Goal: Complete application form

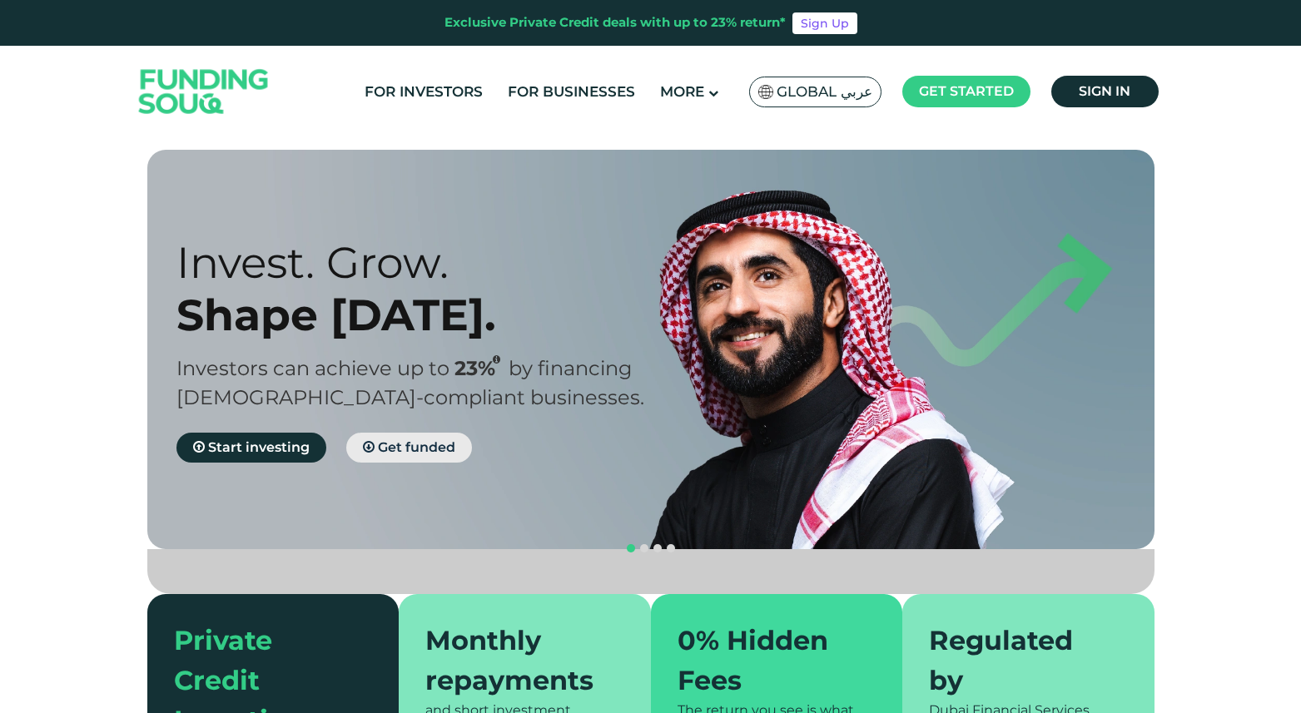
click at [424, 451] on span "Get funded" at bounding box center [416, 448] width 77 height 16
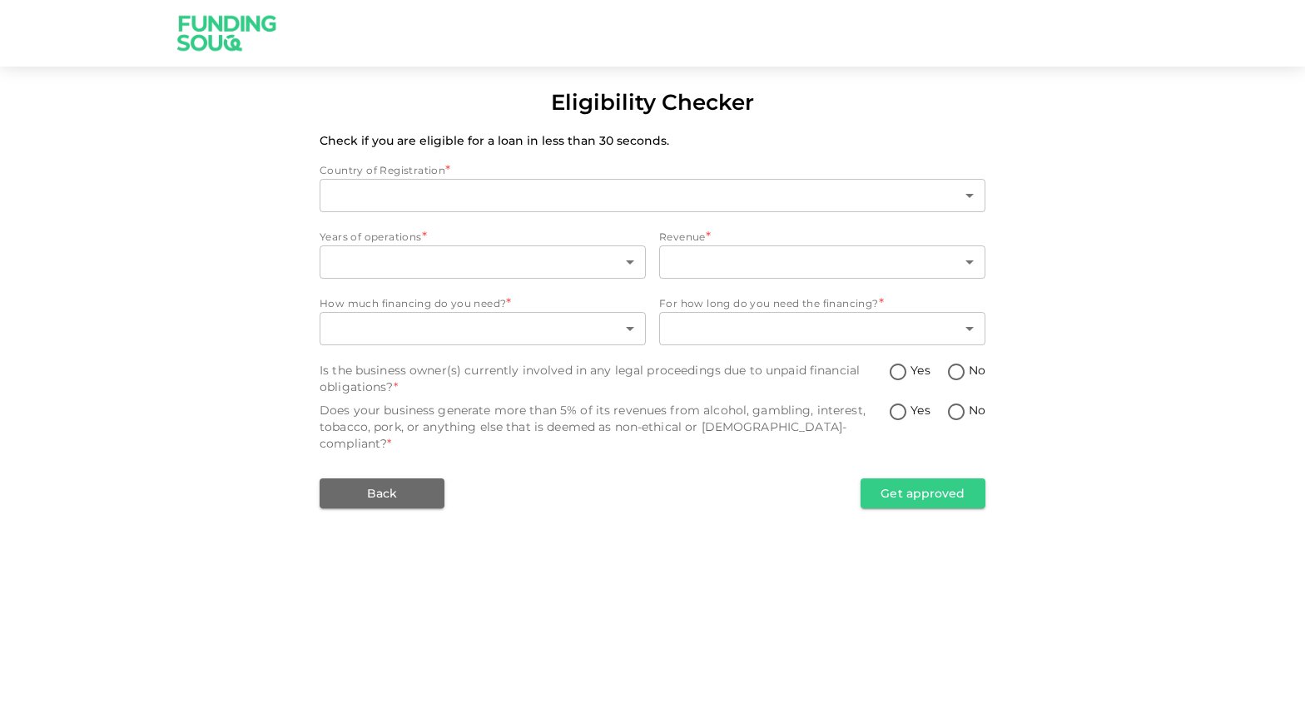
type input "1"
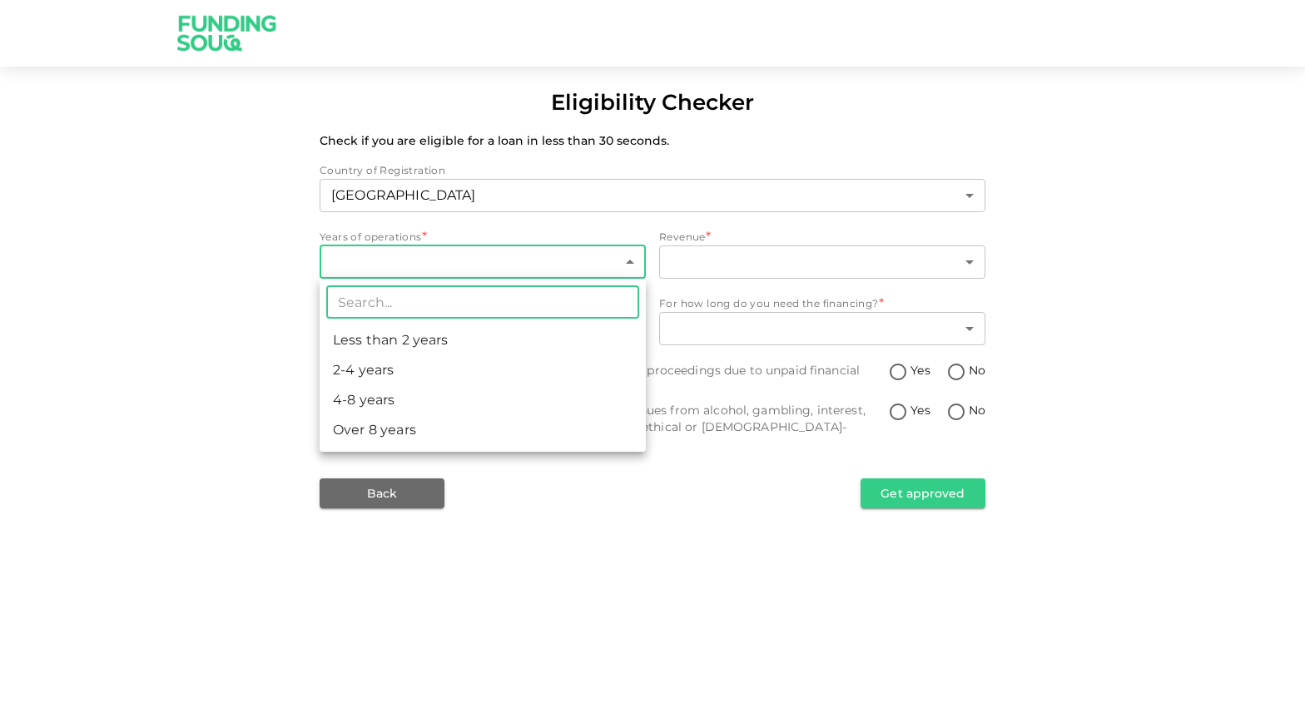
click at [589, 256] on body "Eligibility Checker Check if you are eligible for a loan in less than 30 second…" at bounding box center [652, 356] width 1305 height 713
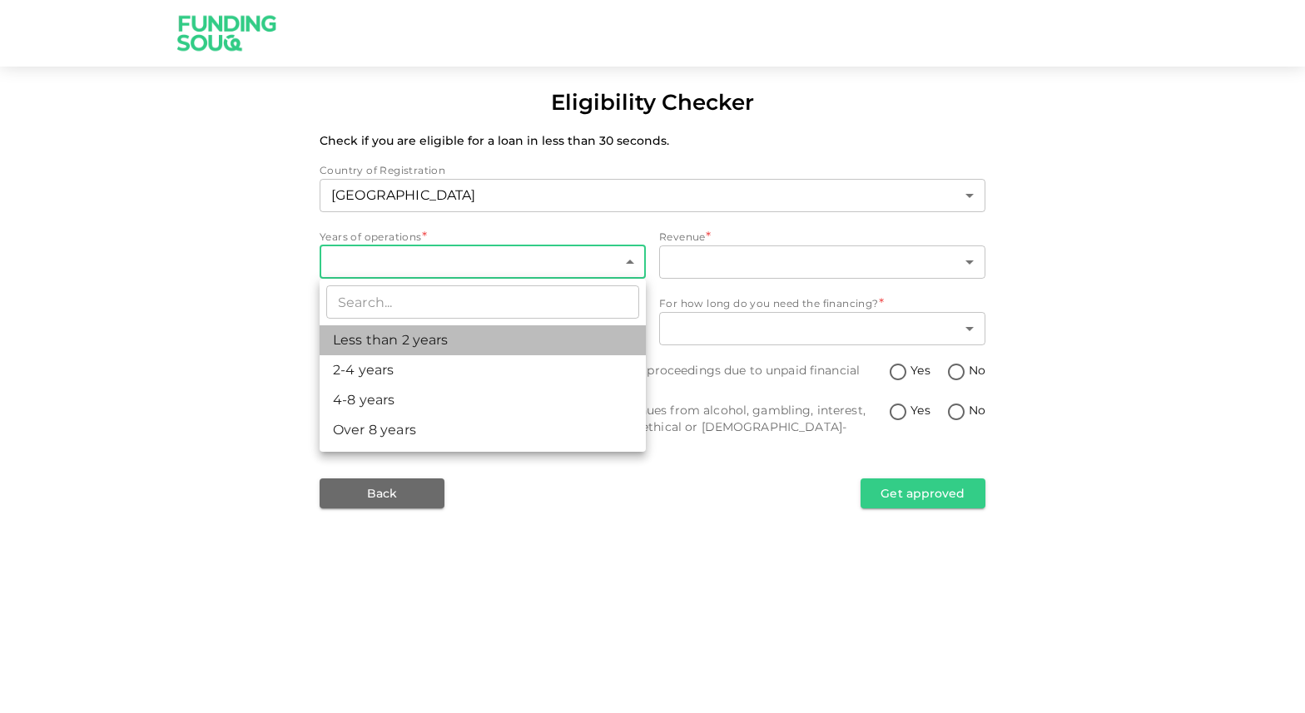
click at [456, 342] on li "Less than 2 years" at bounding box center [483, 341] width 326 height 30
type input "1"
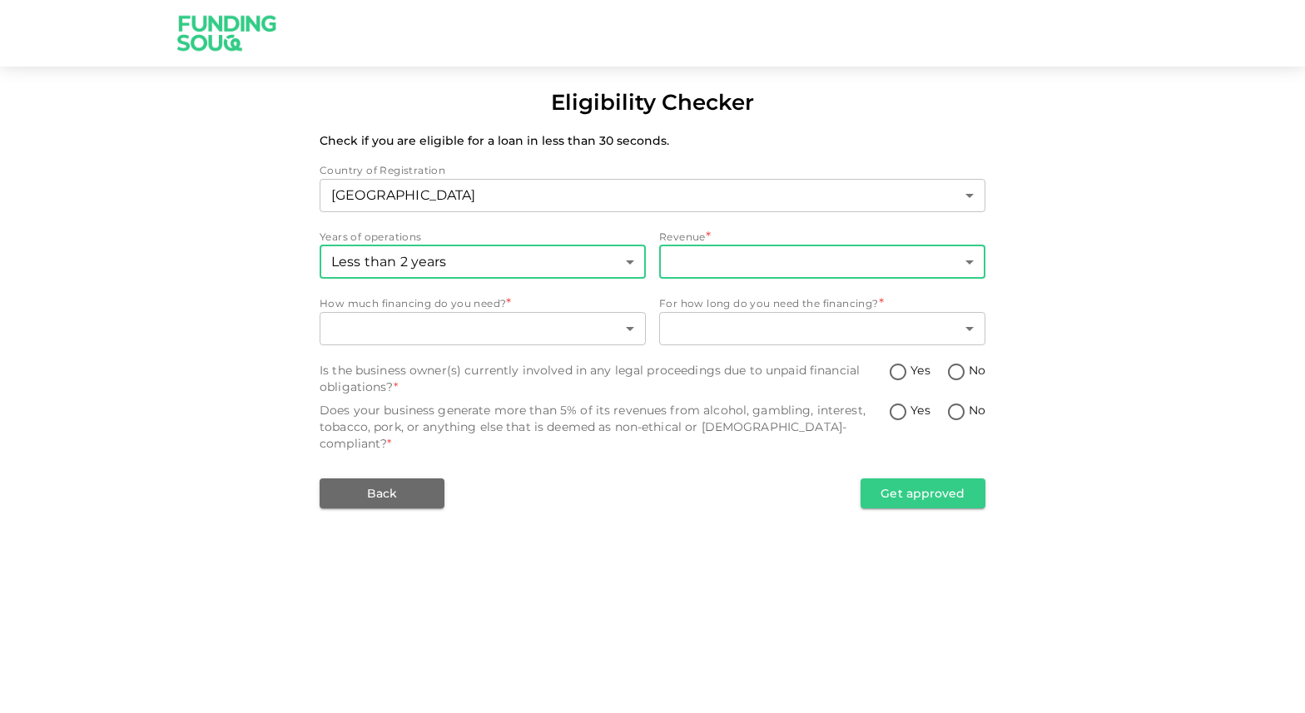
click at [735, 266] on body "Eligibility Checker Check if you are eligible for a loan in less than 30 second…" at bounding box center [652, 356] width 1305 height 713
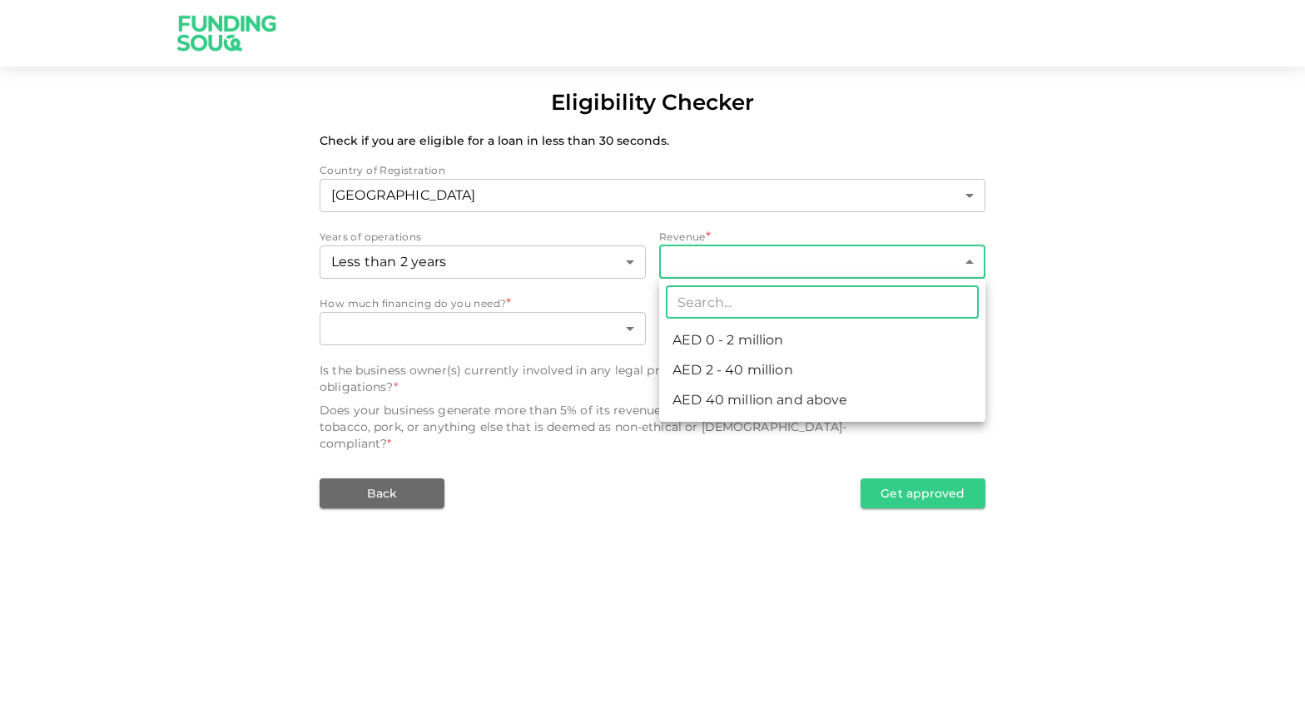
click at [719, 329] on li "AED 0 - 2 million" at bounding box center [822, 341] width 326 height 30
type input "1"
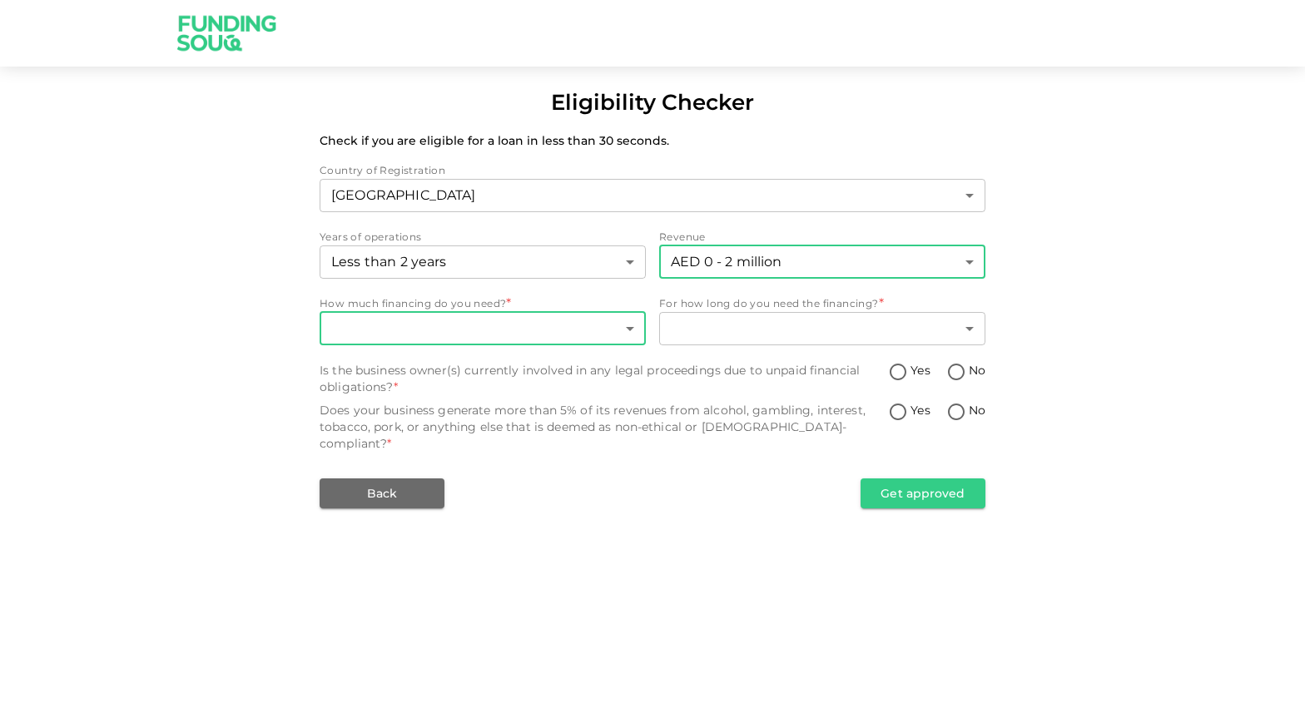
click at [460, 326] on body "Eligibility Checker Check if you are eligible for a loan in less than 30 second…" at bounding box center [652, 356] width 1305 height 713
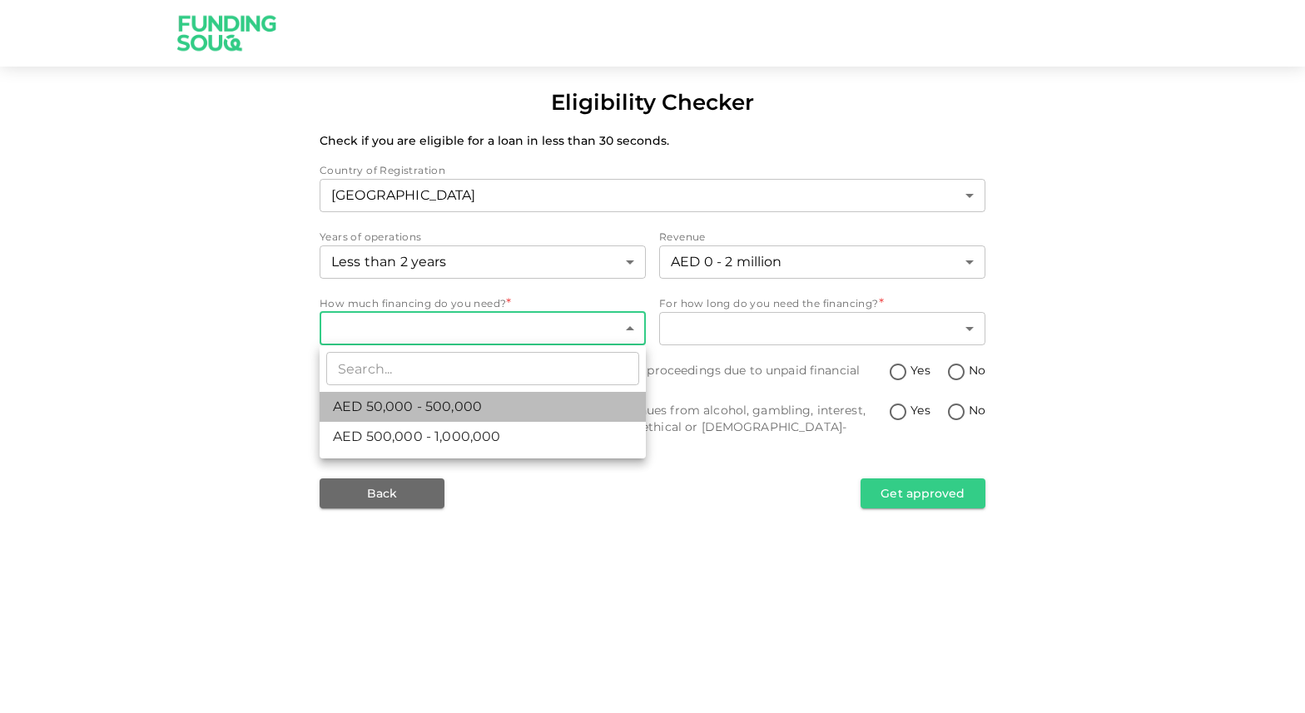
click at [437, 411] on span "AED 50,000 - 500,000" at bounding box center [407, 407] width 149 height 20
type input "1"
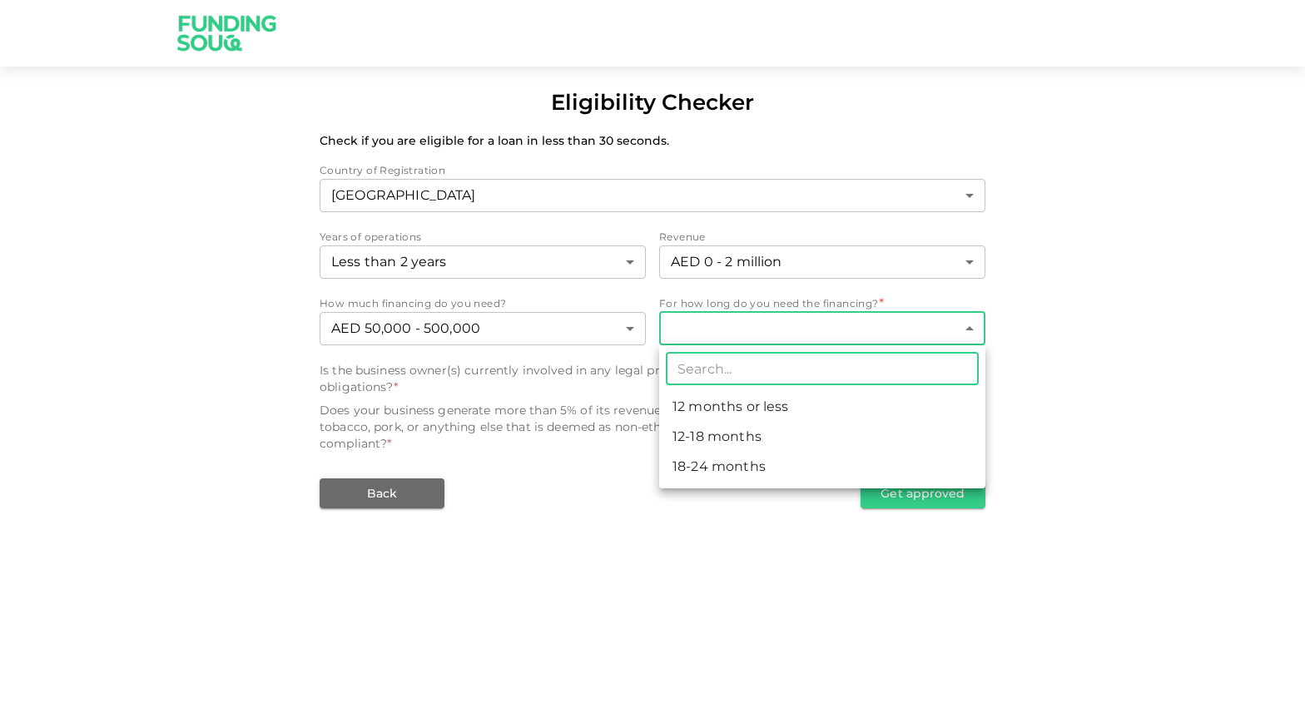
click at [756, 326] on body "Eligibility Checker Check if you are eligible for a loan in less than 30 second…" at bounding box center [652, 356] width 1305 height 713
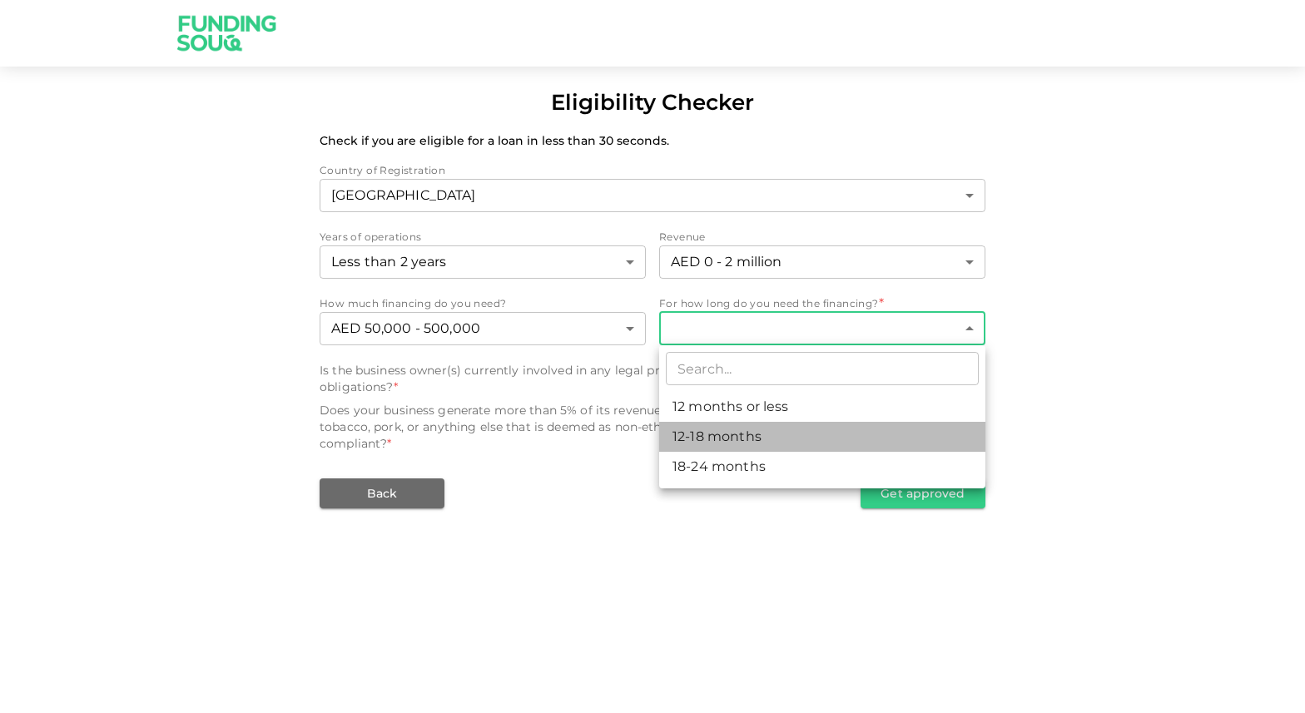
click at [726, 439] on li "12-18 months" at bounding box center [822, 437] width 326 height 30
type input "2"
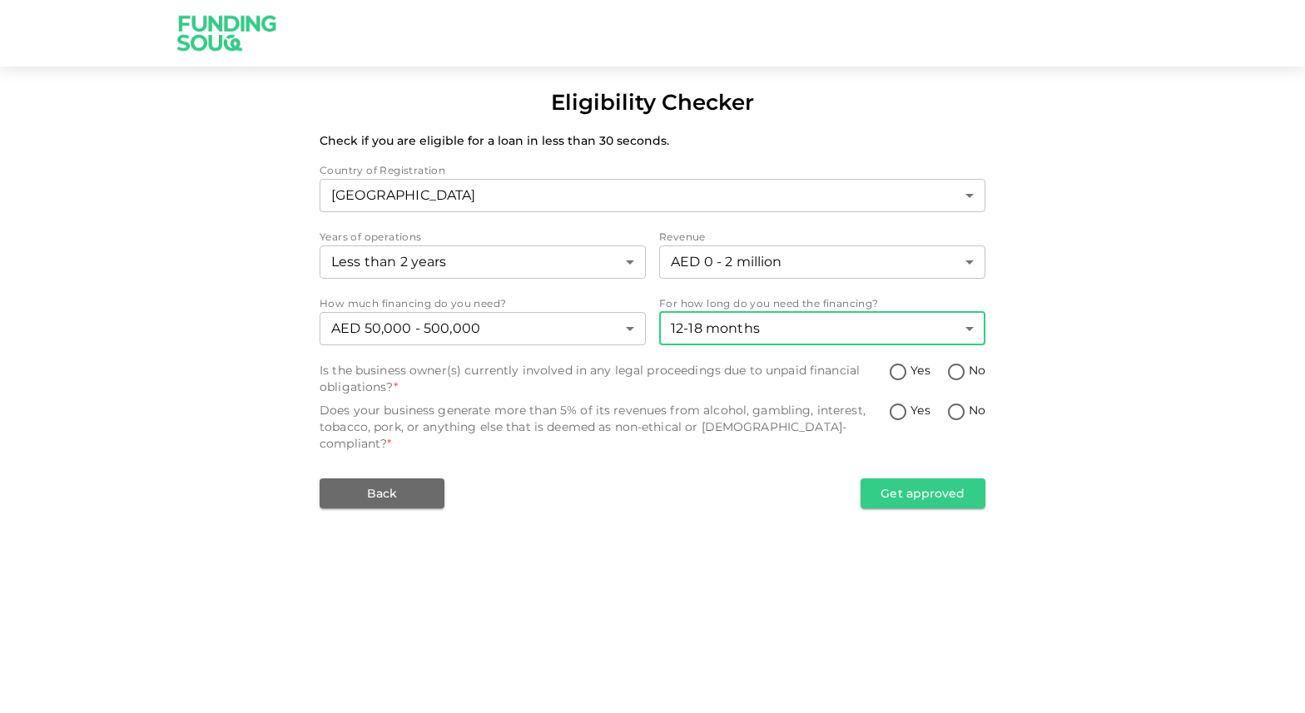
click at [955, 368] on input "No" at bounding box center [956, 373] width 25 height 22
radio input "true"
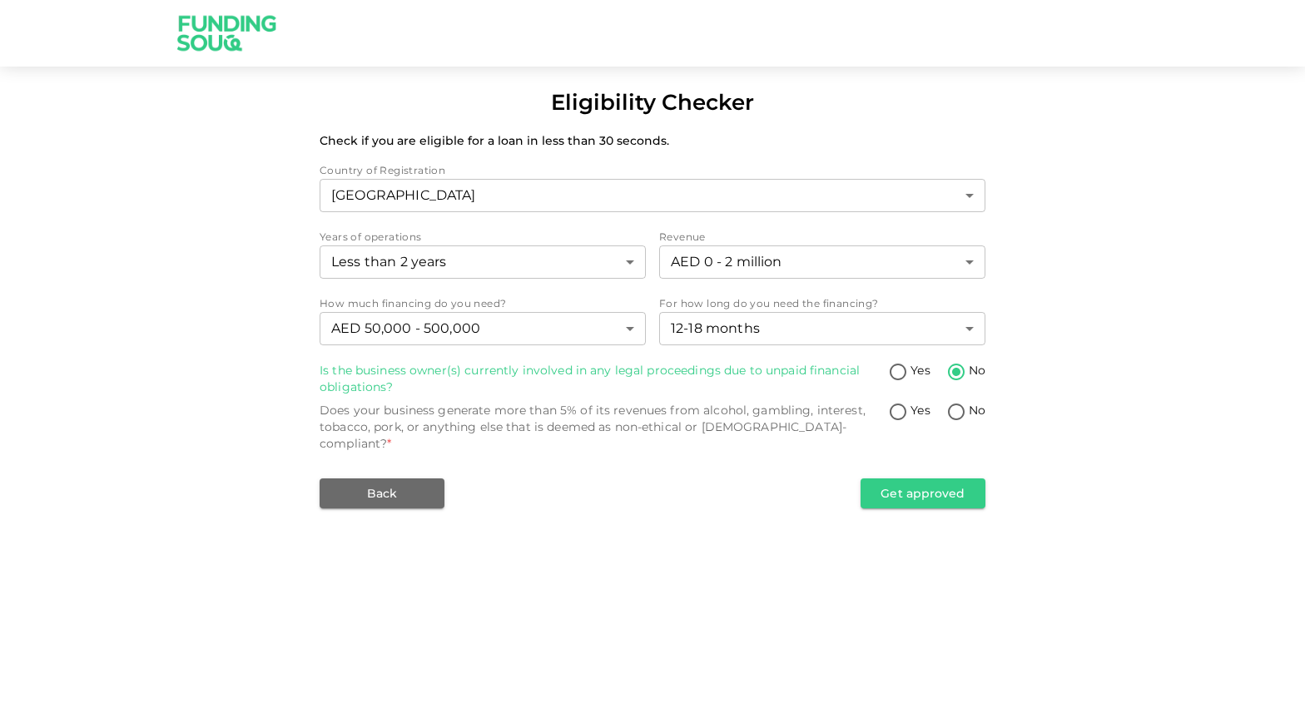
click at [957, 413] on input "No" at bounding box center [956, 413] width 25 height 22
radio input "true"
click at [922, 482] on button "Get approved" at bounding box center [923, 494] width 125 height 30
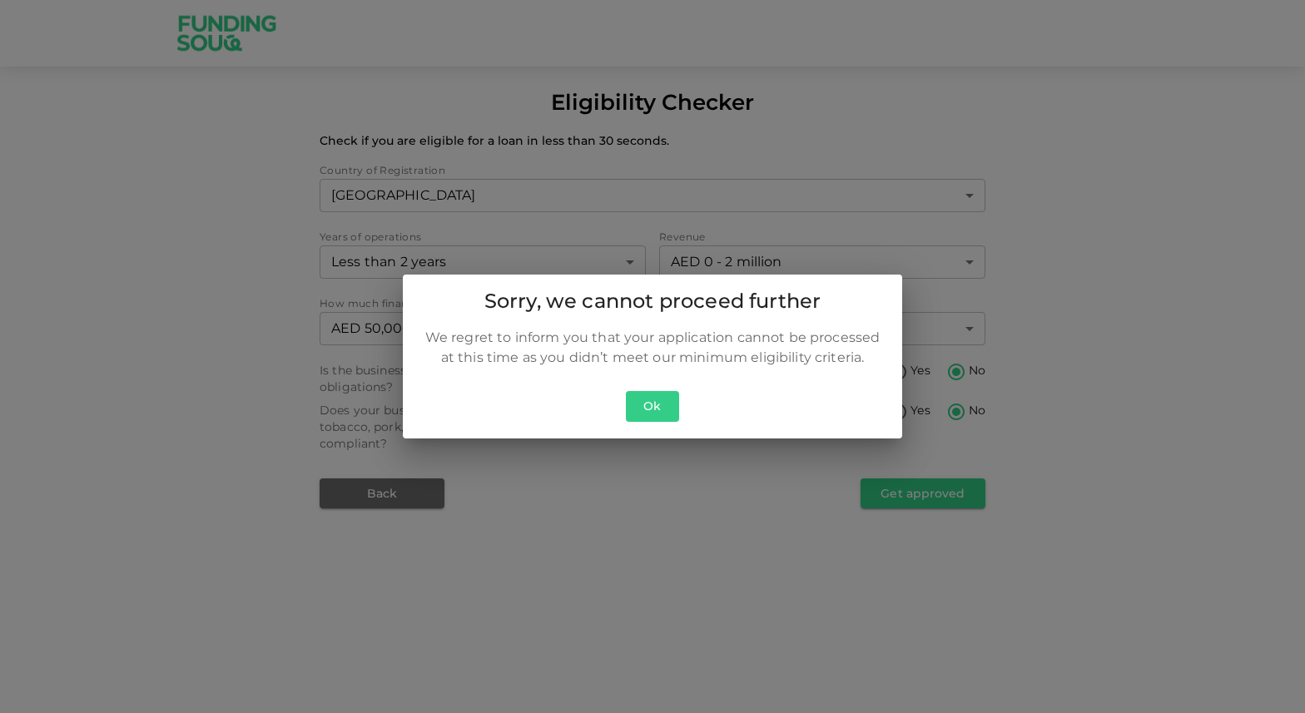
click at [654, 410] on button "Ok" at bounding box center [652, 406] width 53 height 31
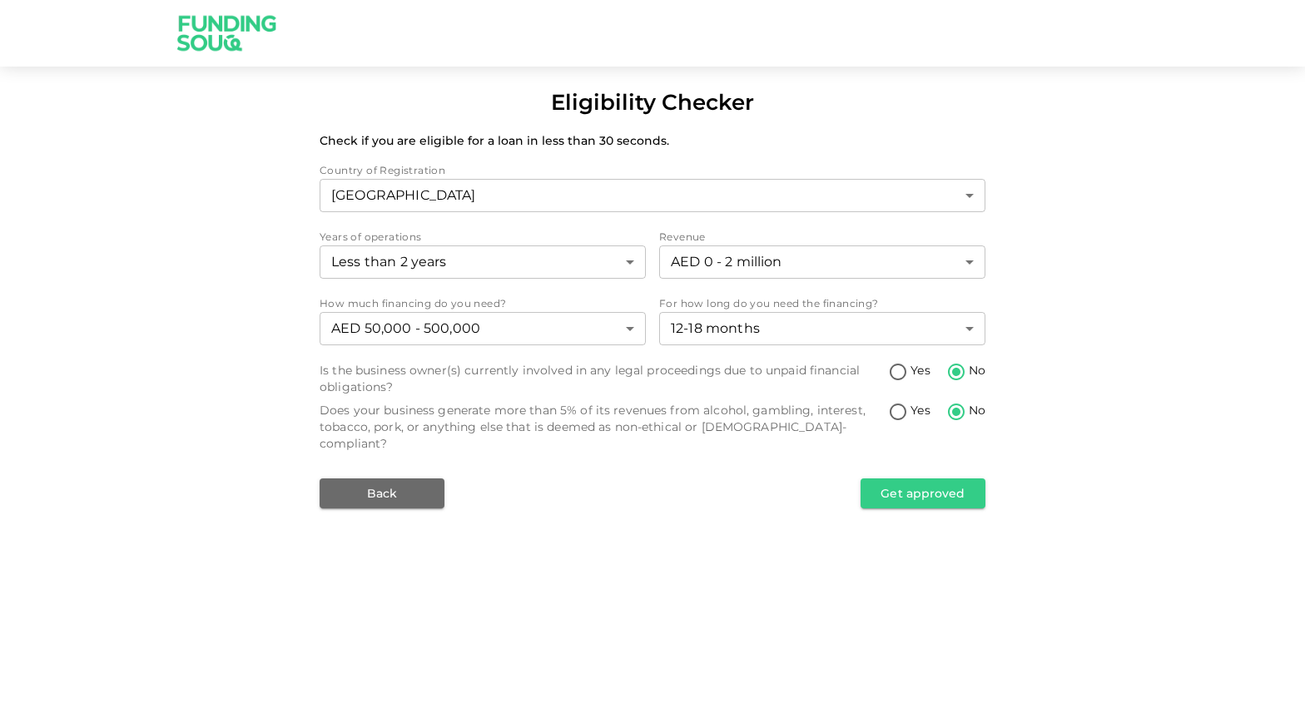
click at [227, 19] on img at bounding box center [227, 33] width 125 height 66
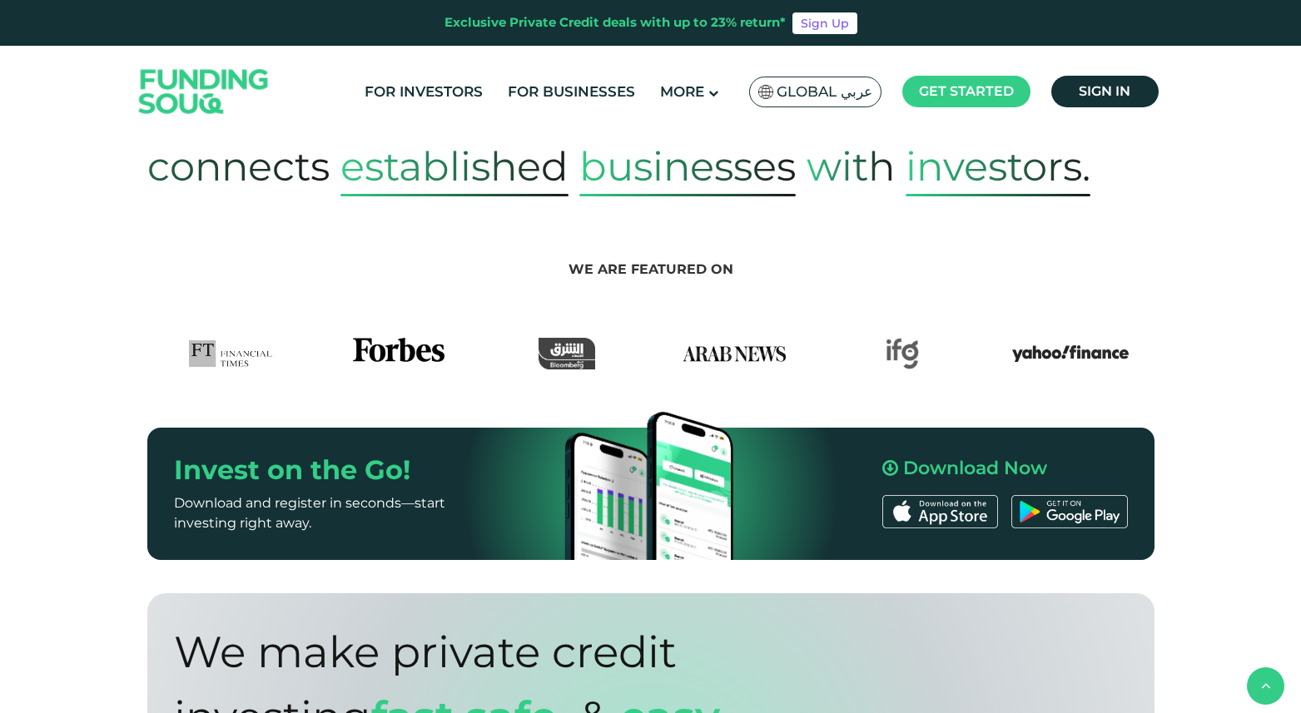
scroll to position [977, 0]
